Goal: Task Accomplishment & Management: Complete application form

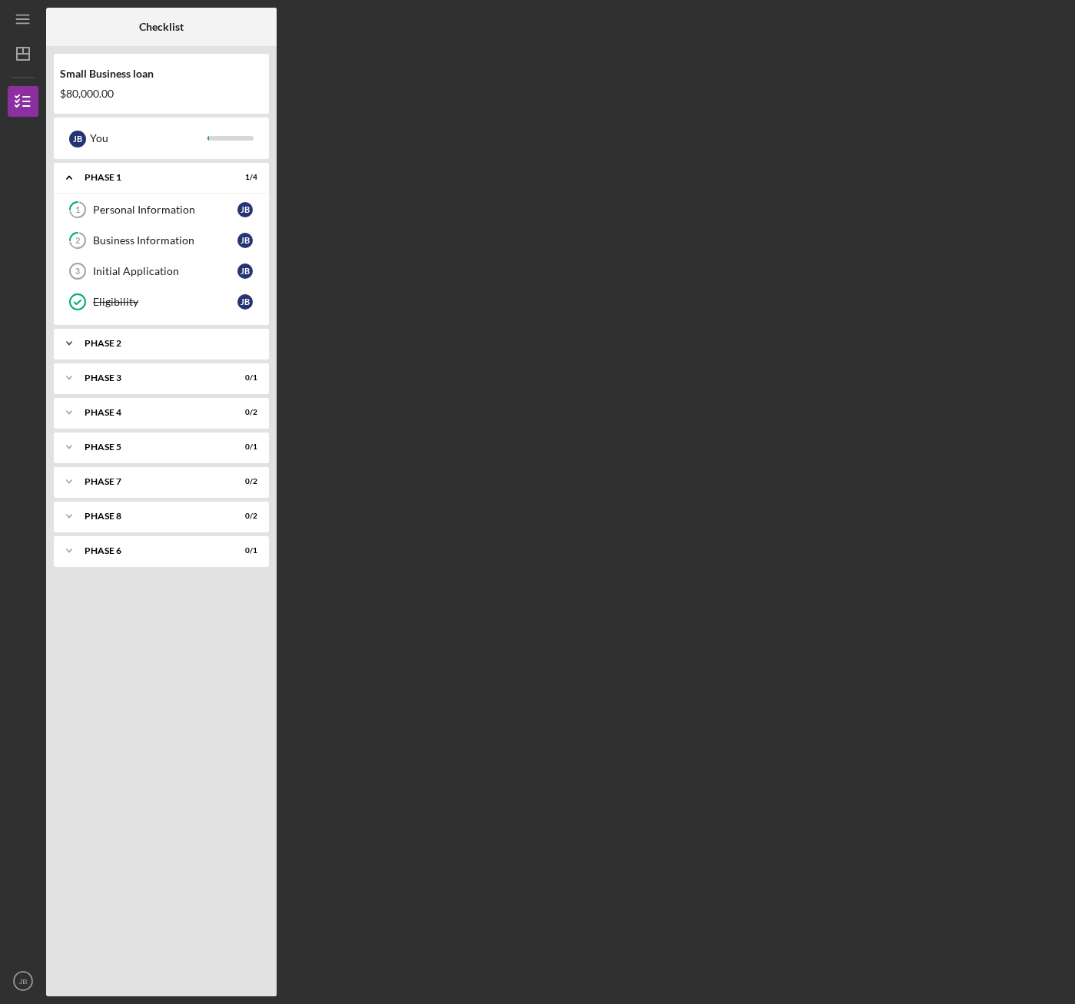
click at [142, 343] on div "Phase 2" at bounding box center [167, 343] width 165 height 9
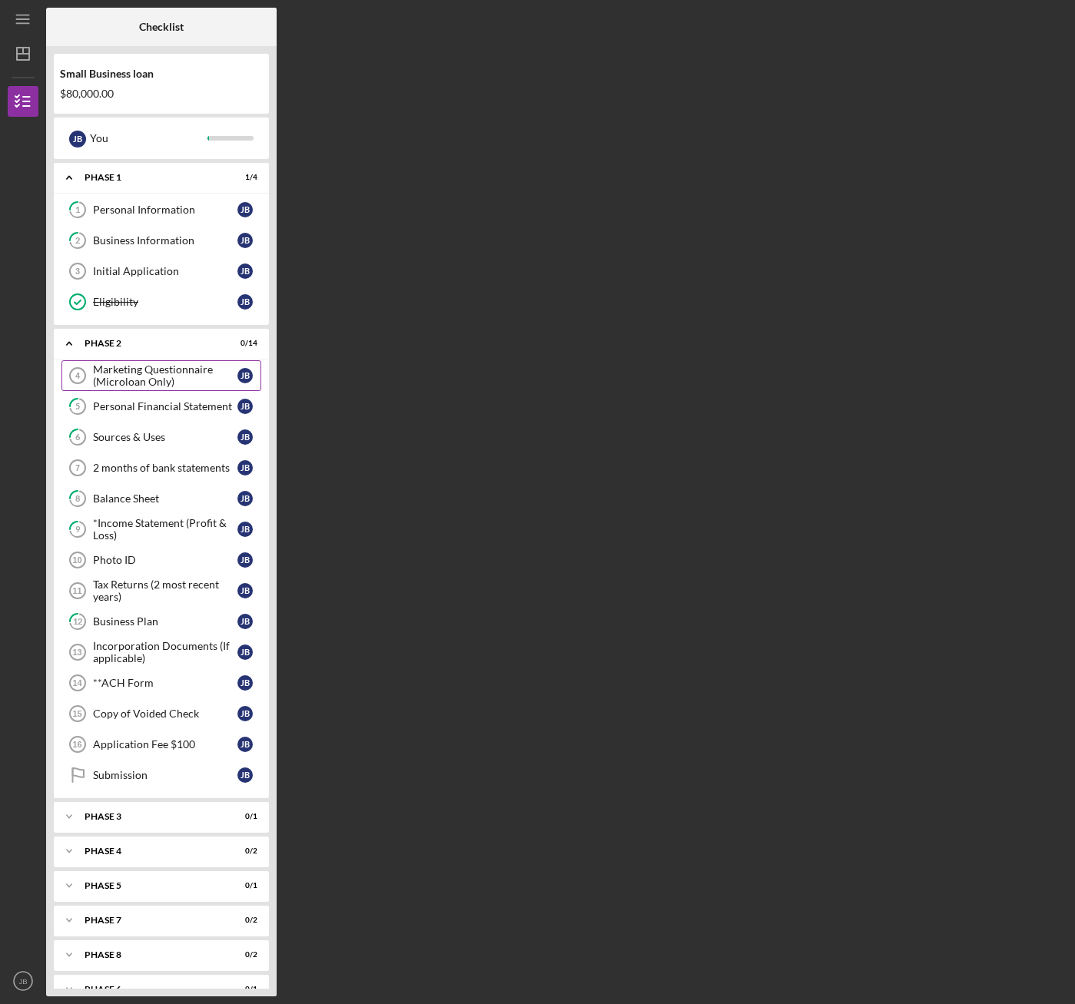
click at [150, 373] on div "Marketing Questionnaire (Microloan Only)" at bounding box center [165, 375] width 144 height 25
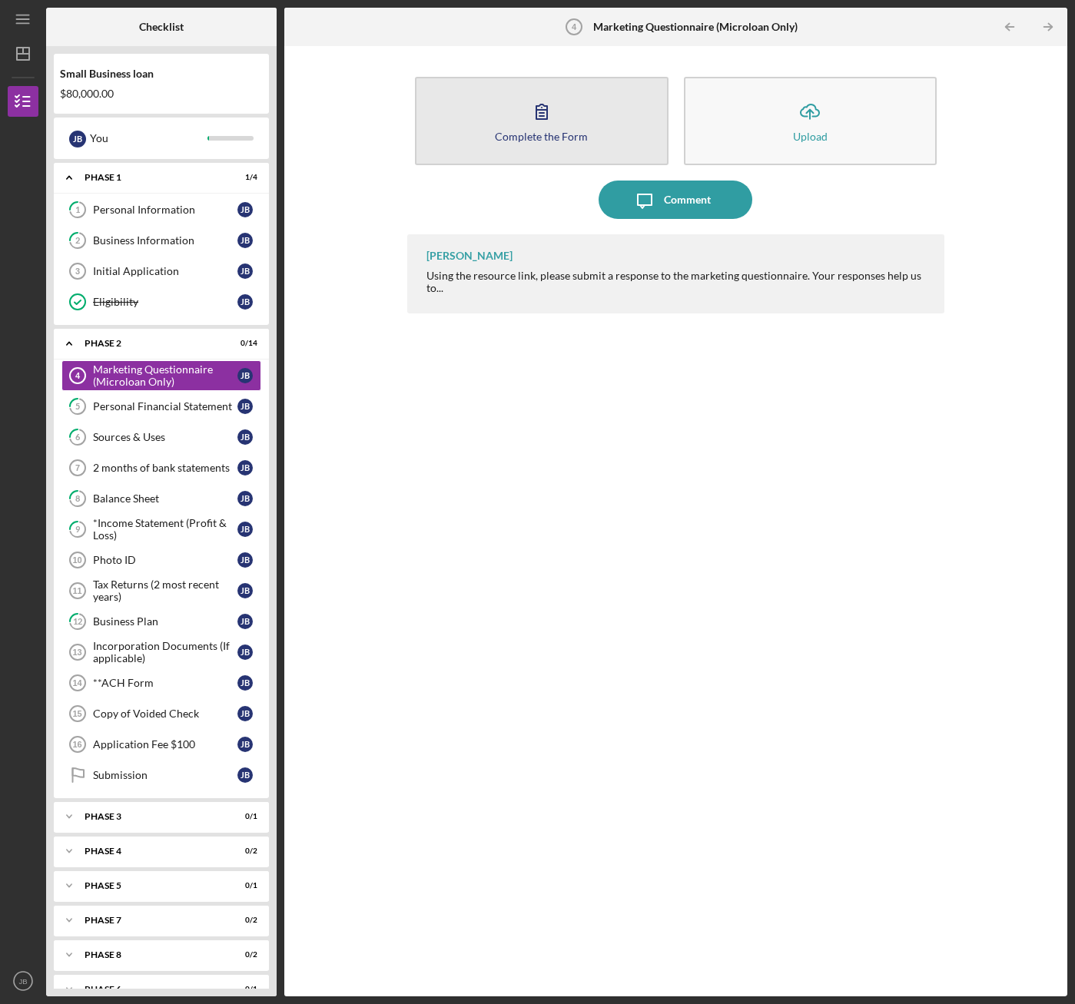
click at [566, 101] on button "Complete the Form Form" at bounding box center [542, 121] width 254 height 88
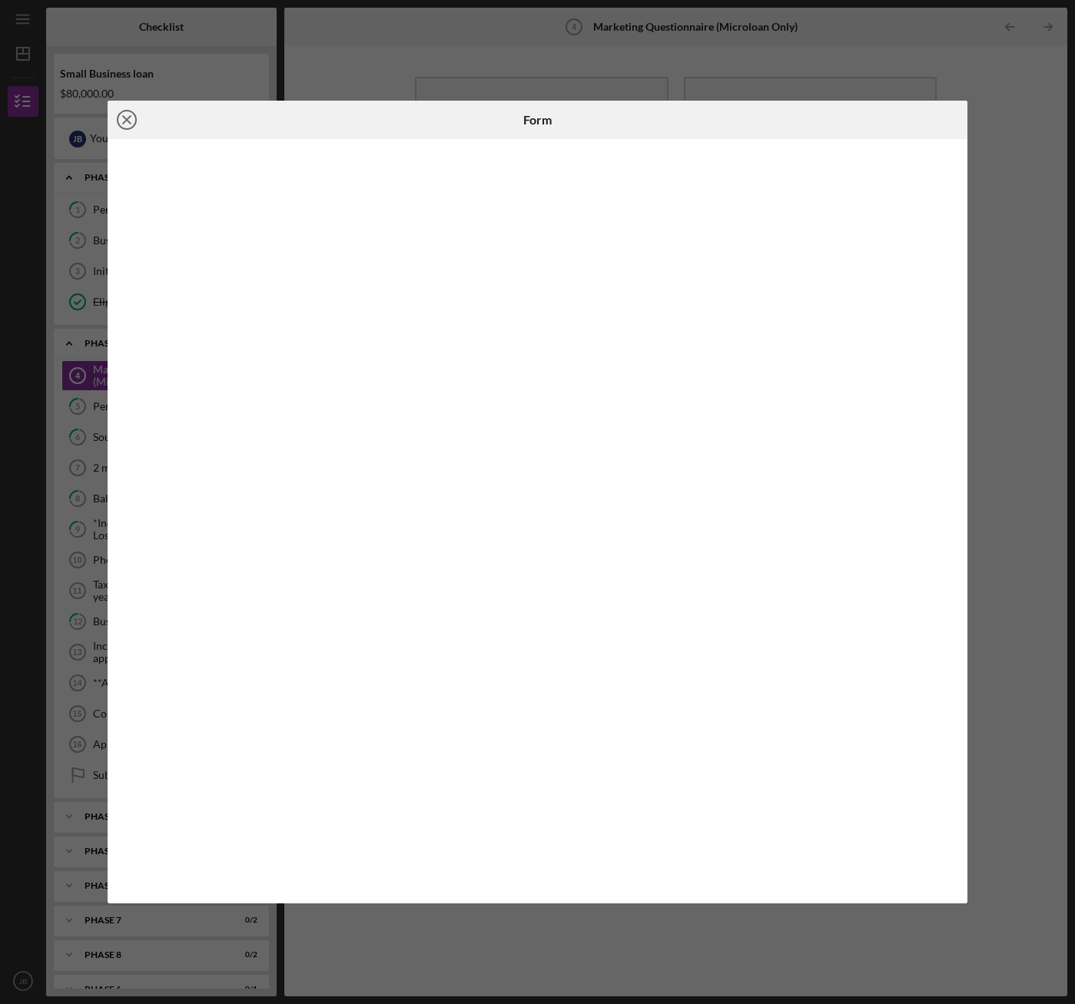
click at [126, 121] on icon "Icon/Close" at bounding box center [127, 120] width 38 height 38
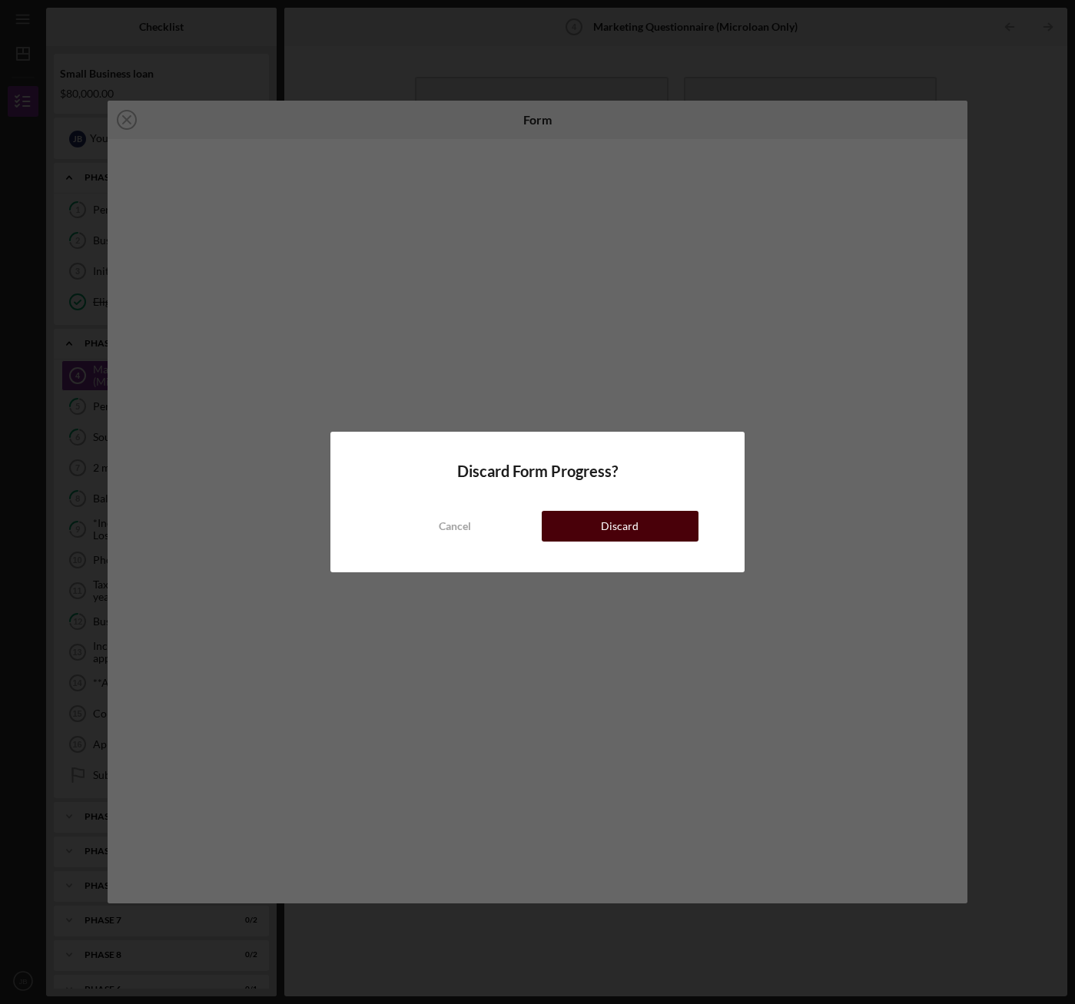
click at [614, 532] on div "Discard" at bounding box center [620, 526] width 38 height 31
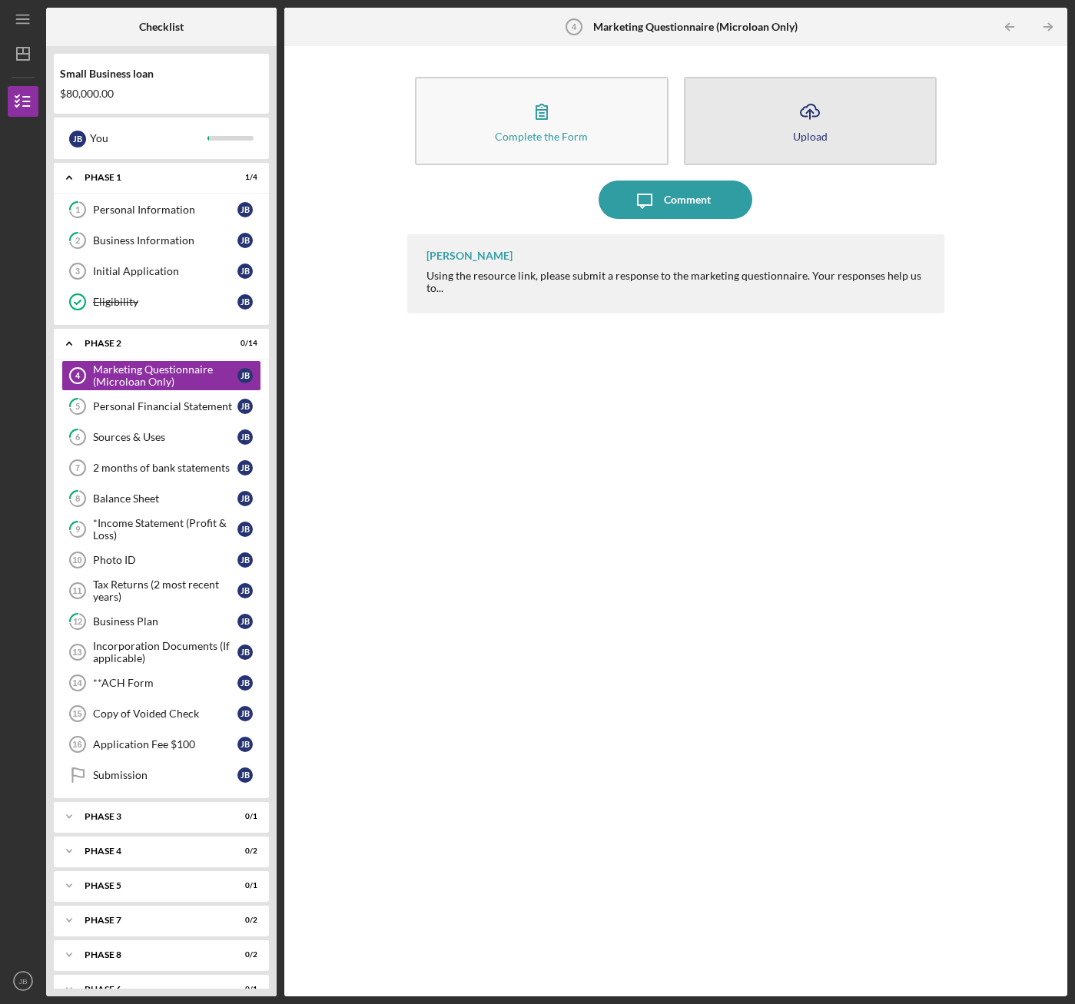
click at [748, 128] on button "Icon/Upload Upload" at bounding box center [811, 121] width 254 height 88
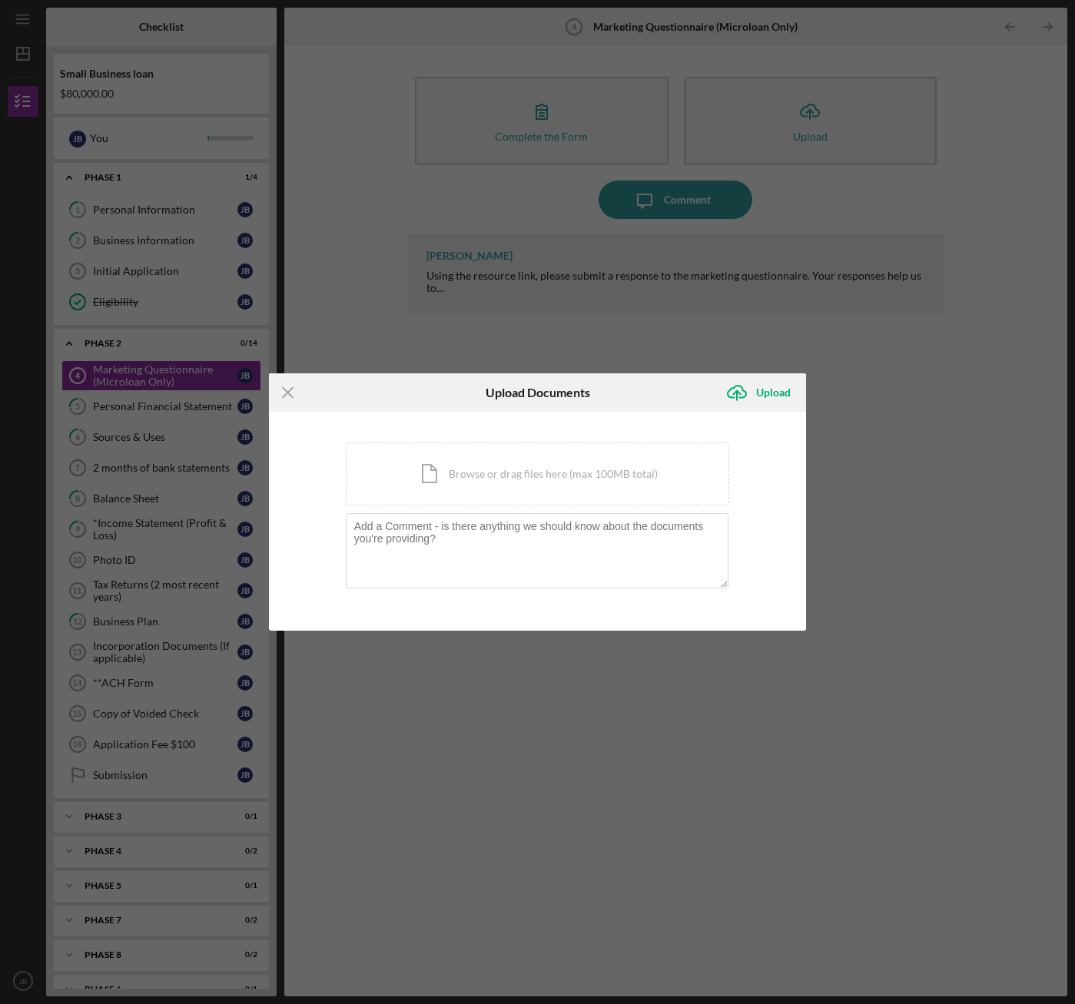
click at [513, 337] on div "Icon/Menu Close Upload Documents Icon/Upload Upload You're uploading documents …" at bounding box center [537, 502] width 1075 height 1004
click at [291, 390] on line at bounding box center [288, 392] width 10 height 10
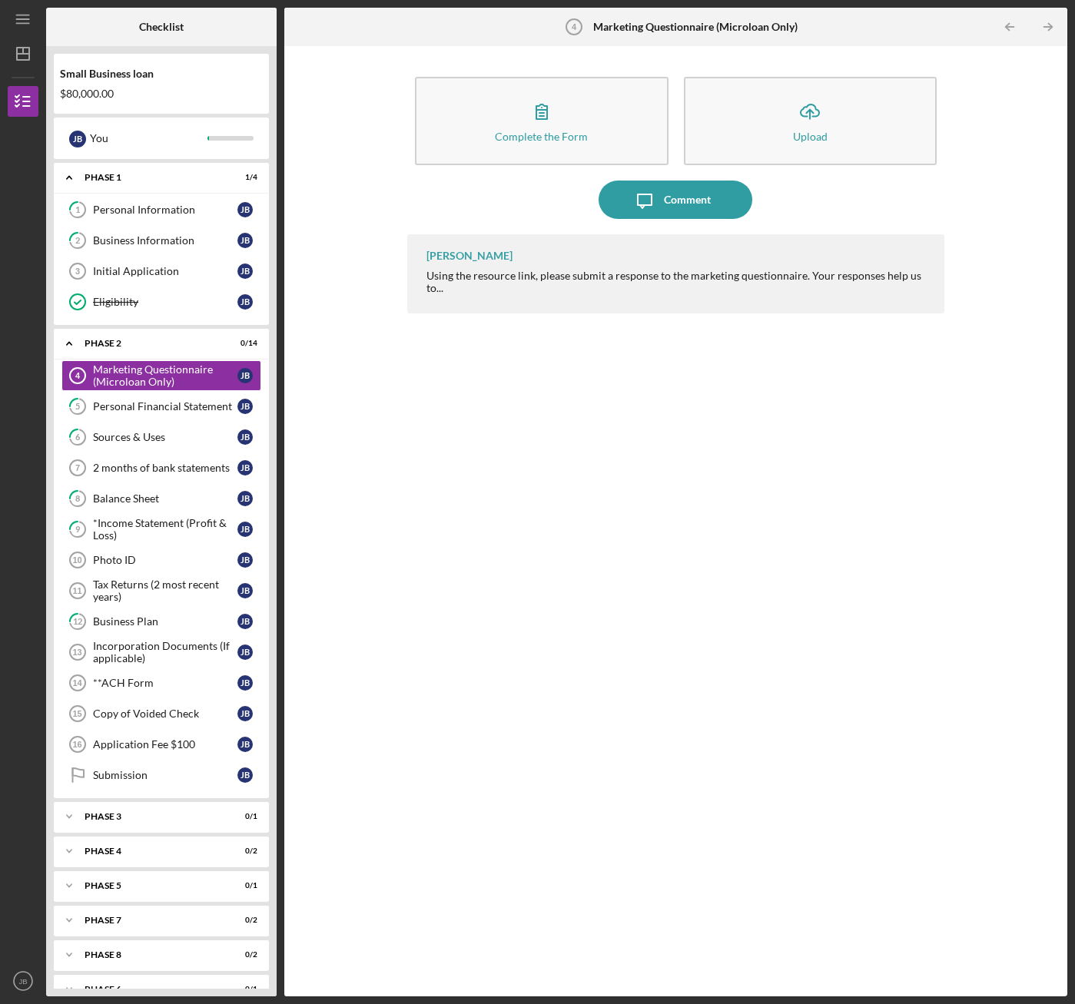
click at [663, 290] on div "Using the resource link, please submit a response to the marketing questionnair…" at bounding box center [677, 282] width 503 height 25
click at [463, 291] on div "Using the resource link, please submit a response to the marketing questionnair…" at bounding box center [677, 282] width 503 height 25
click at [436, 388] on div "Elaine Neigel Using the resource link, please submit a response to the marketin…" at bounding box center [675, 603] width 537 height 739
click at [501, 428] on div "Elaine Neigel Using the resource link, please submit a response to the marketin…" at bounding box center [675, 603] width 537 height 739
